Goal: Navigation & Orientation: Find specific page/section

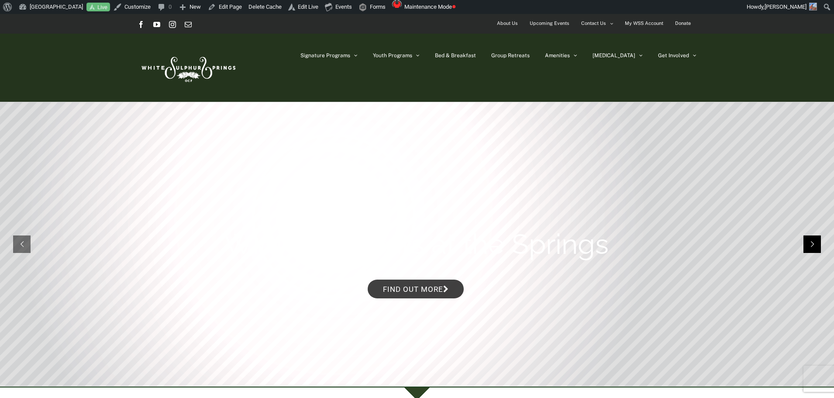
click at [808, 237] on rs-arrow at bounding box center [811, 243] width 17 height 17
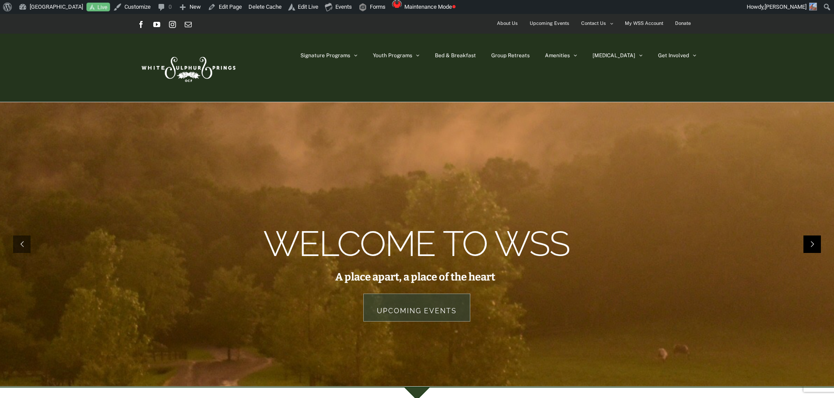
click at [808, 237] on rs-arrow at bounding box center [811, 243] width 17 height 17
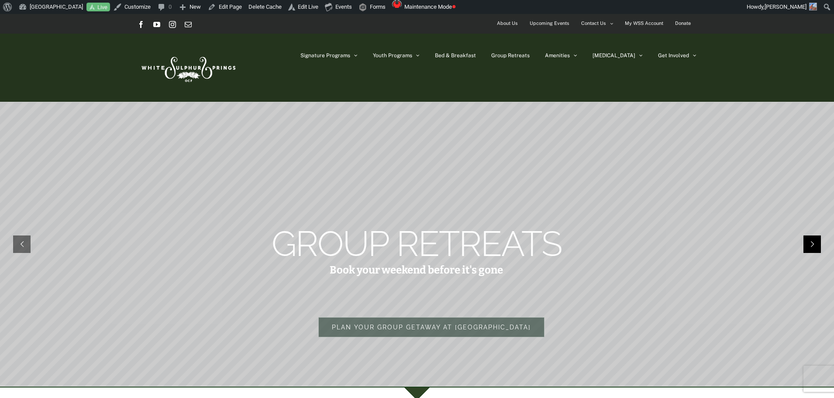
click at [808, 237] on rs-arrow at bounding box center [811, 243] width 17 height 17
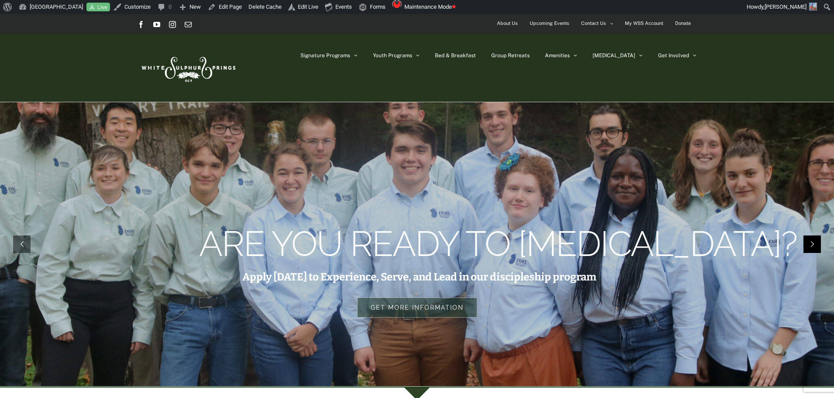
click at [808, 237] on rs-arrow at bounding box center [811, 243] width 17 height 17
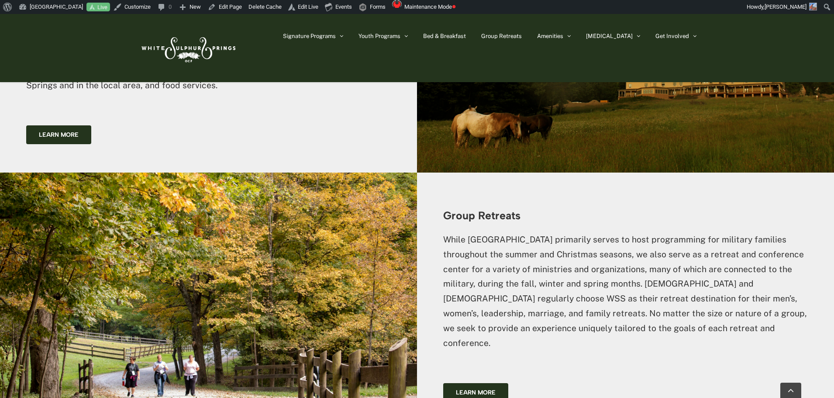
scroll to position [1746, 0]
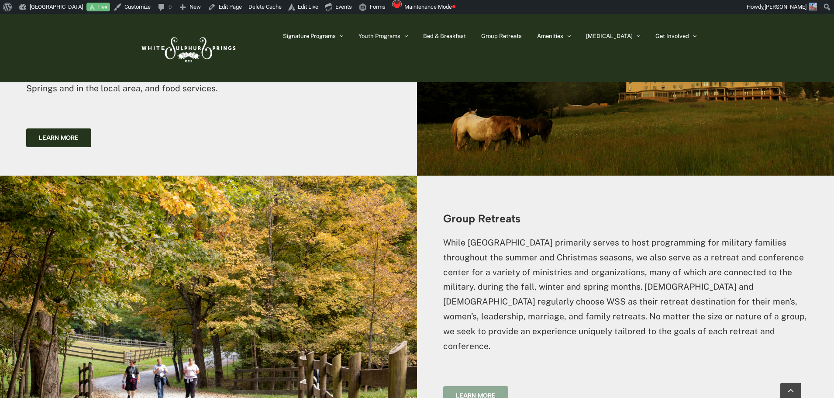
click at [489, 392] on span "Learn more" at bounding box center [476, 395] width 40 height 7
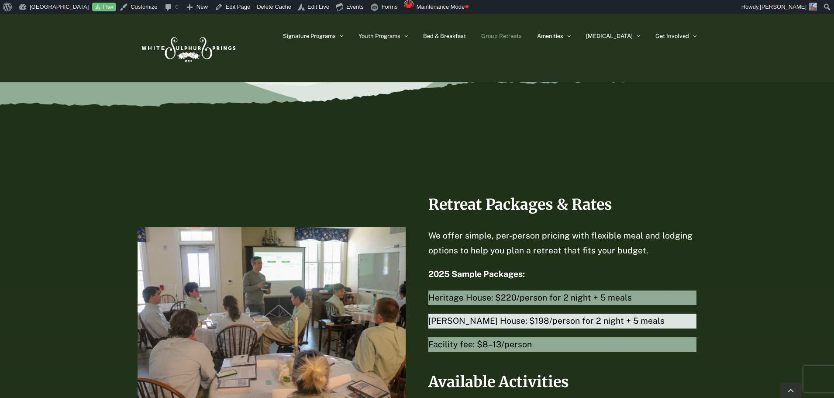
scroll to position [1790, 0]
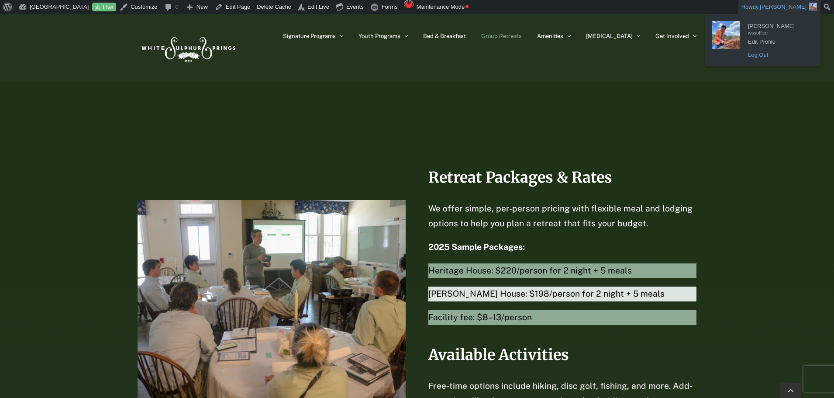
click at [758, 53] on link "Log Out" at bounding box center [778, 54] width 70 height 11
